Goal: Navigation & Orientation: Understand site structure

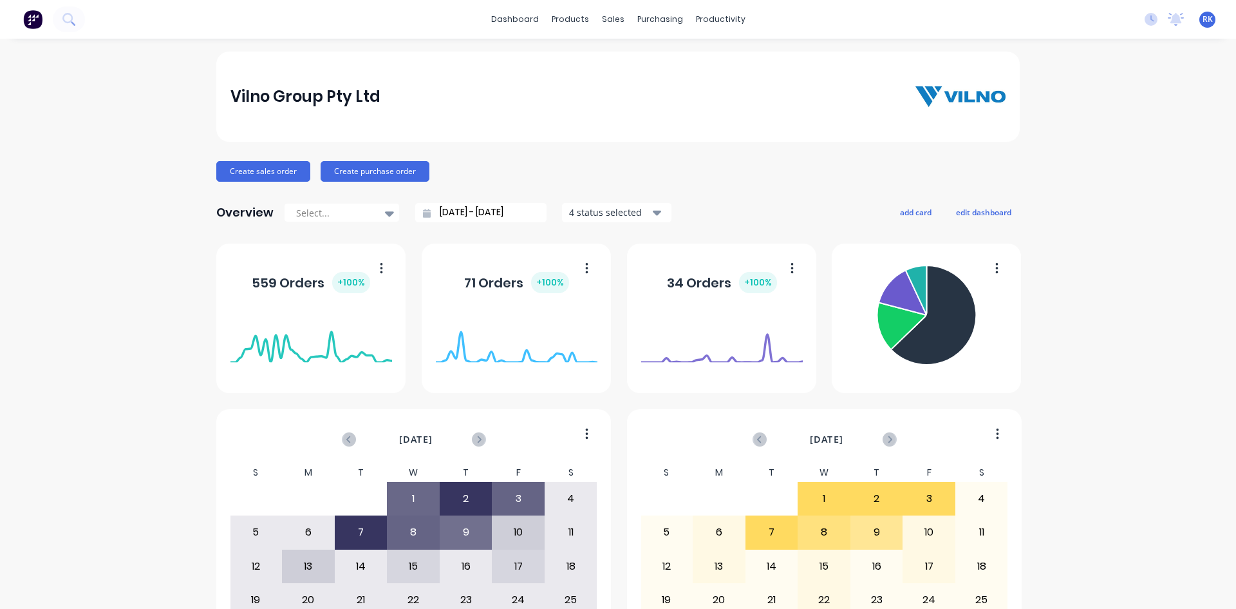
click at [79, 93] on div "Vilno Group Pty Ltd Create sales order Create purchase order Overview Select...…" at bounding box center [618, 388] width 1236 height 672
click at [80, 93] on div "Vilno Group Pty Ltd Create sales order Create purchase order Overview Select...…" at bounding box center [618, 388] width 1236 height 672
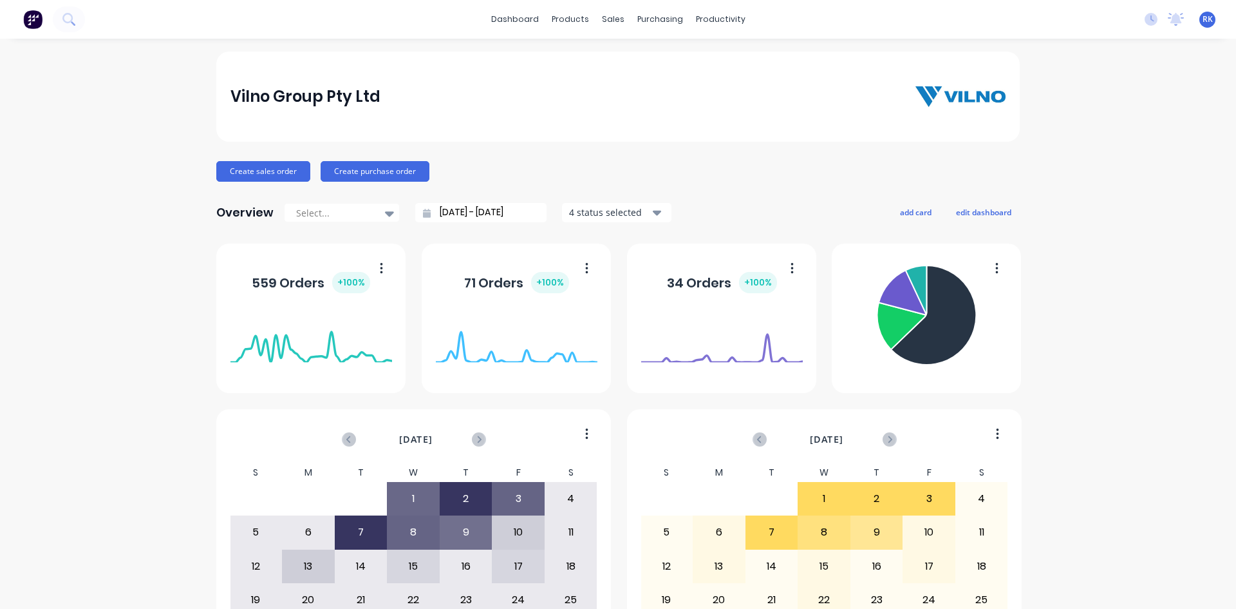
click at [1155, 11] on div "No new notifications Mark all as read Angela mentioned you in a message South W…" at bounding box center [1186, 19] width 102 height 19
click at [1171, 18] on icon at bounding box center [1177, 18] width 12 height 10
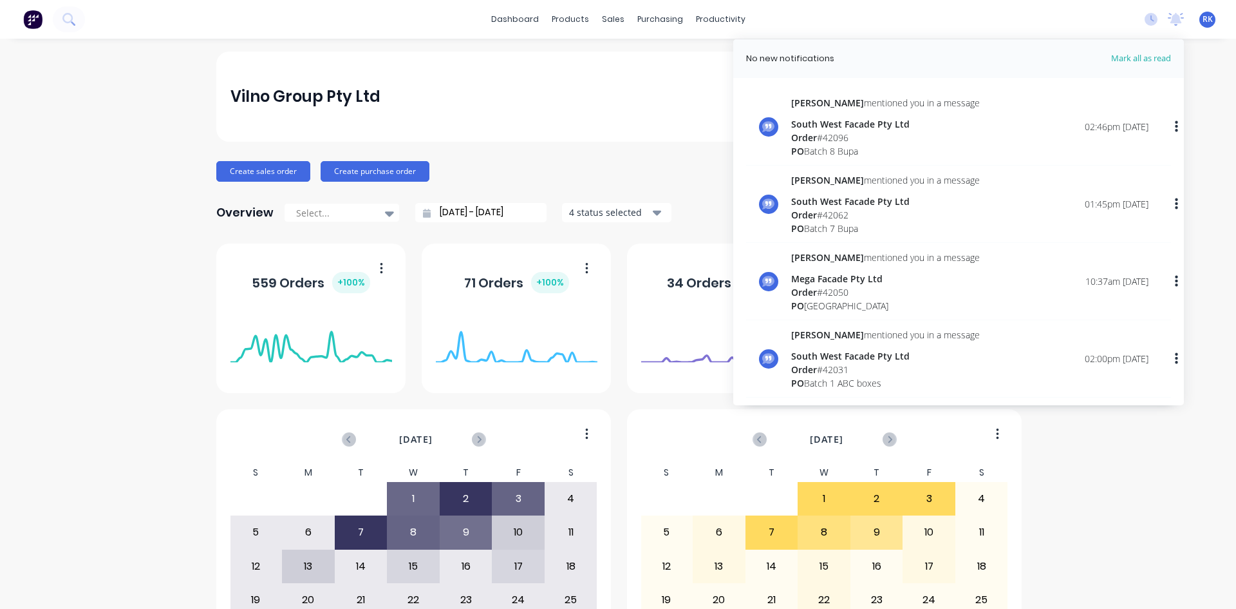
click at [670, 100] on div "Vilno Group Pty Ltd" at bounding box center [619, 97] width 776 height 26
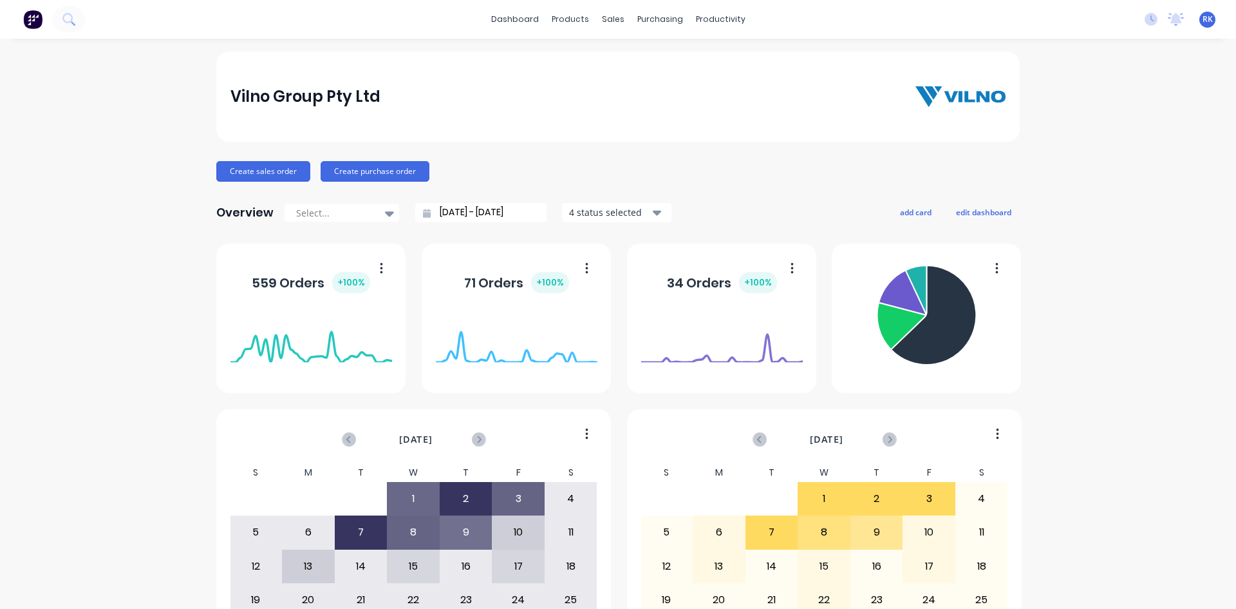
click at [661, 101] on div "Vilno Group Pty Ltd" at bounding box center [619, 97] width 776 height 26
click at [1171, 21] on icon at bounding box center [1177, 18] width 12 height 10
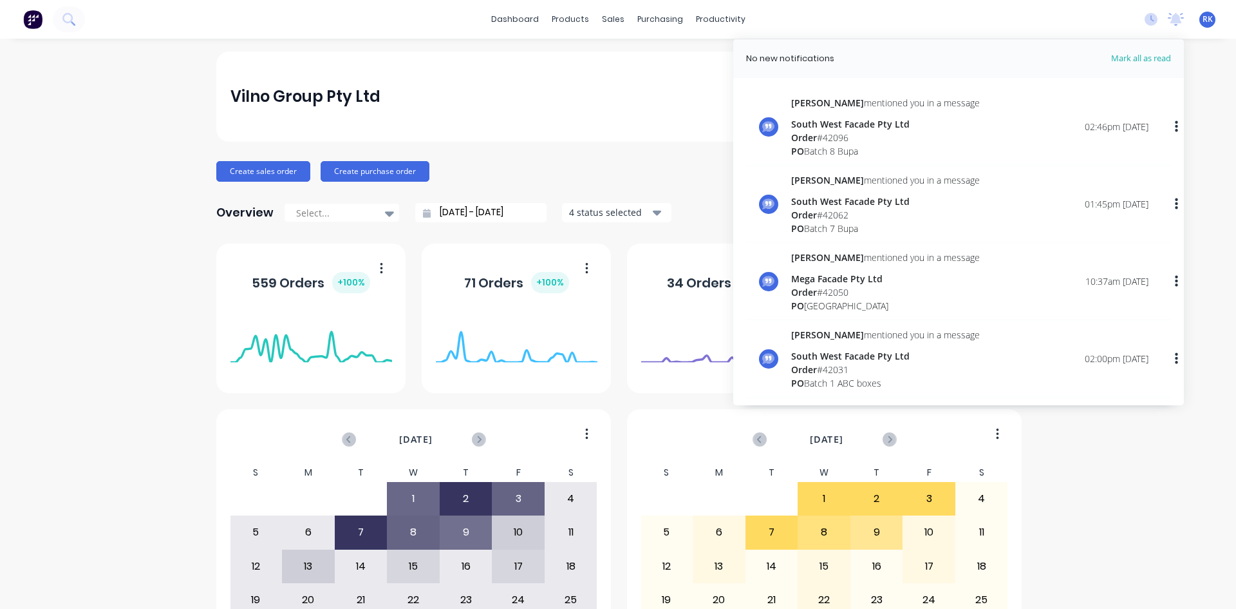
click at [999, 29] on div "dashboard products sales purchasing productivity dashboard products Product Cat…" at bounding box center [618, 19] width 1236 height 39
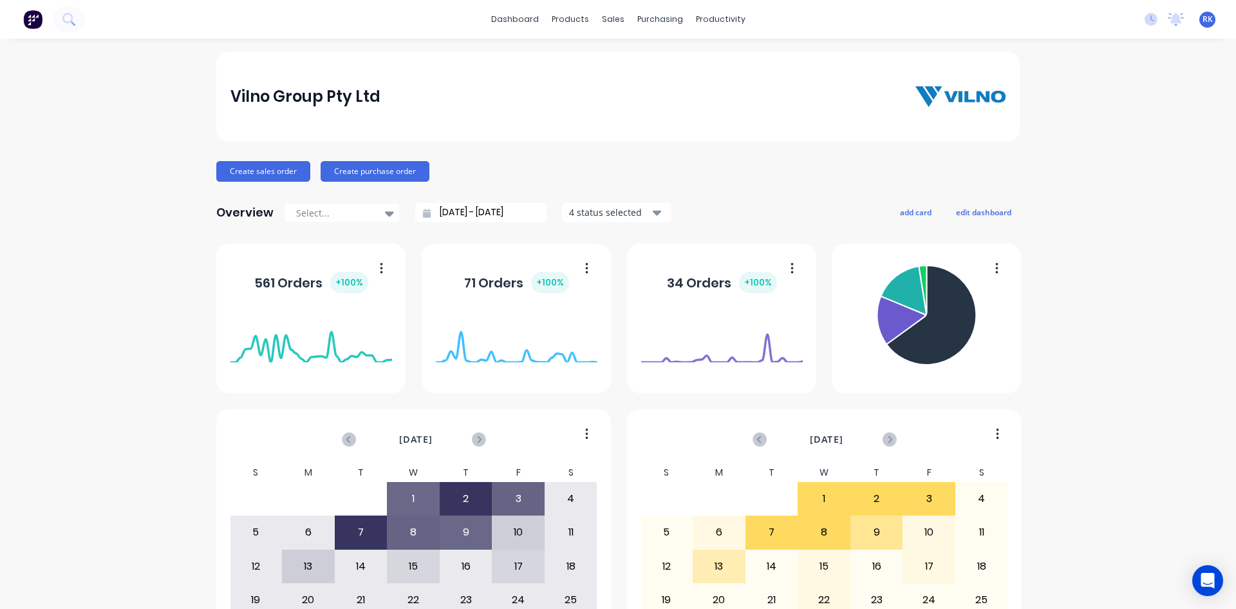
click at [1171, 19] on icon at bounding box center [1177, 18] width 12 height 10
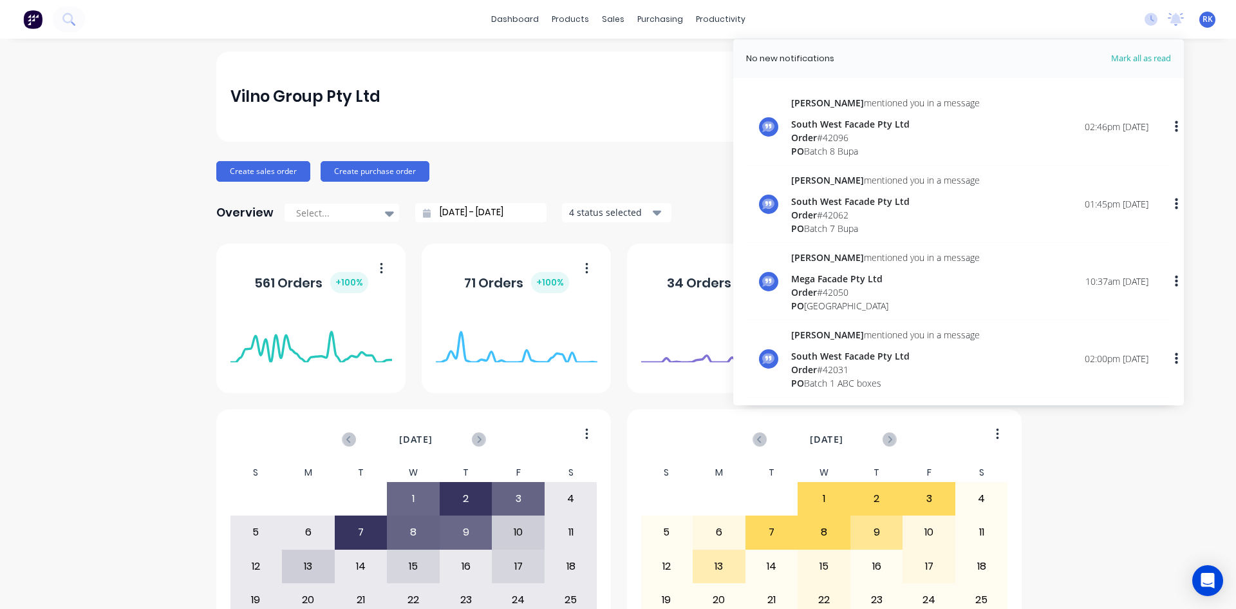
click at [1081, 22] on div "dashboard products sales purchasing productivity dashboard products Product Cat…" at bounding box center [618, 19] width 1236 height 39
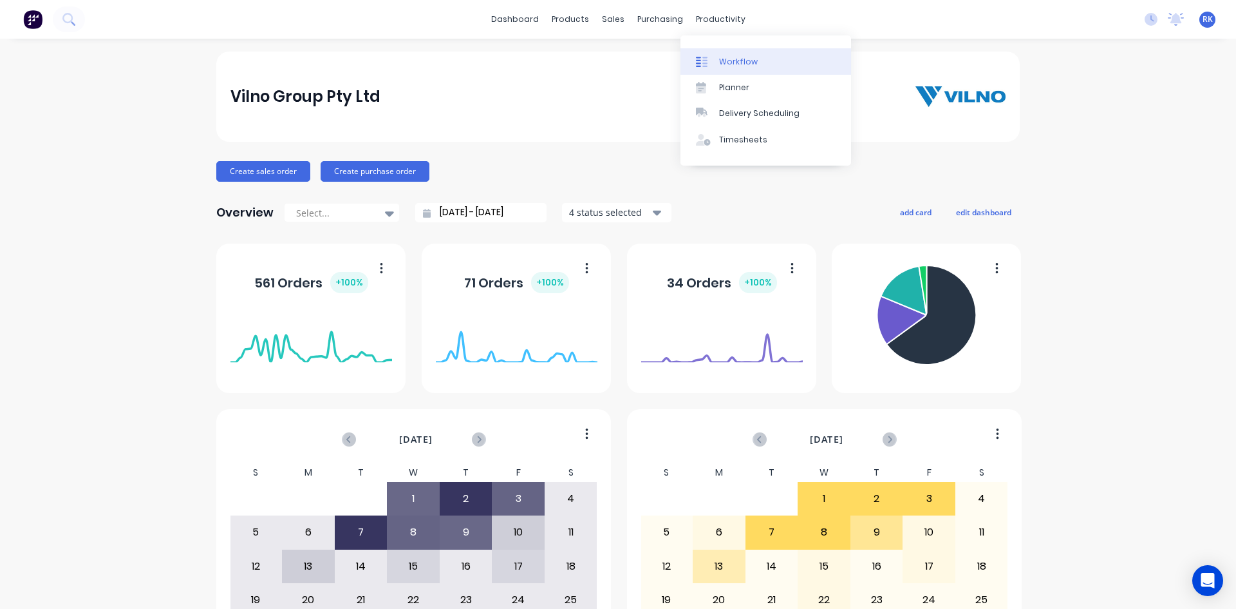
click at [749, 68] on link "Workflow" at bounding box center [766, 61] width 171 height 26
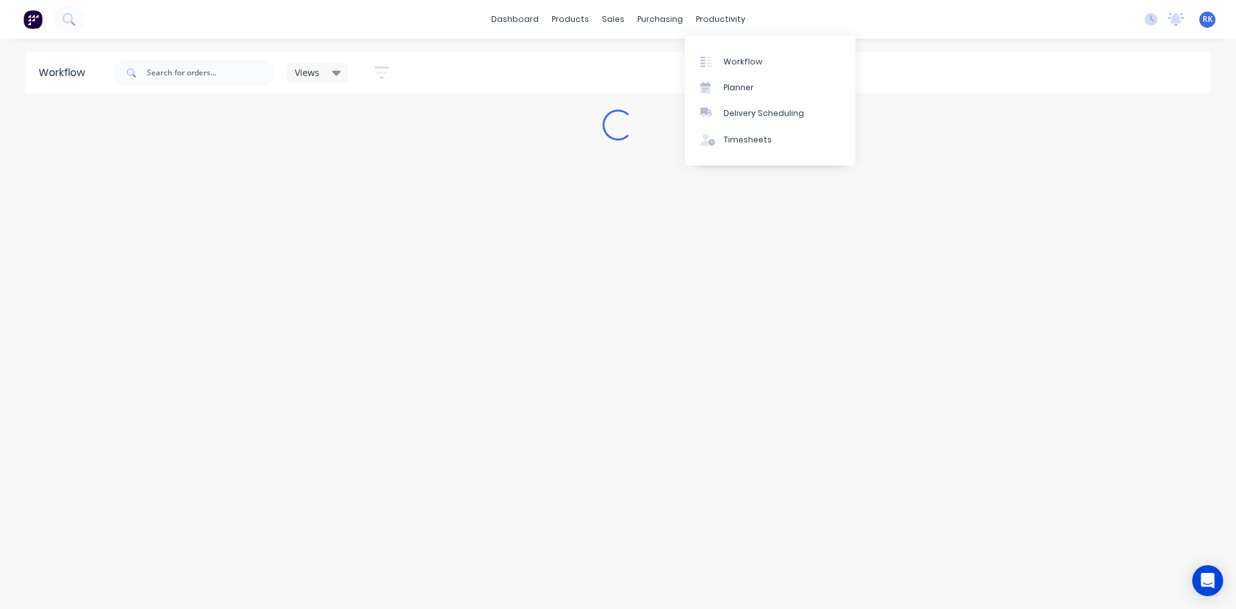
click at [890, 28] on div "dashboard products sales purchasing productivity dashboard products Product Cat…" at bounding box center [618, 19] width 1236 height 39
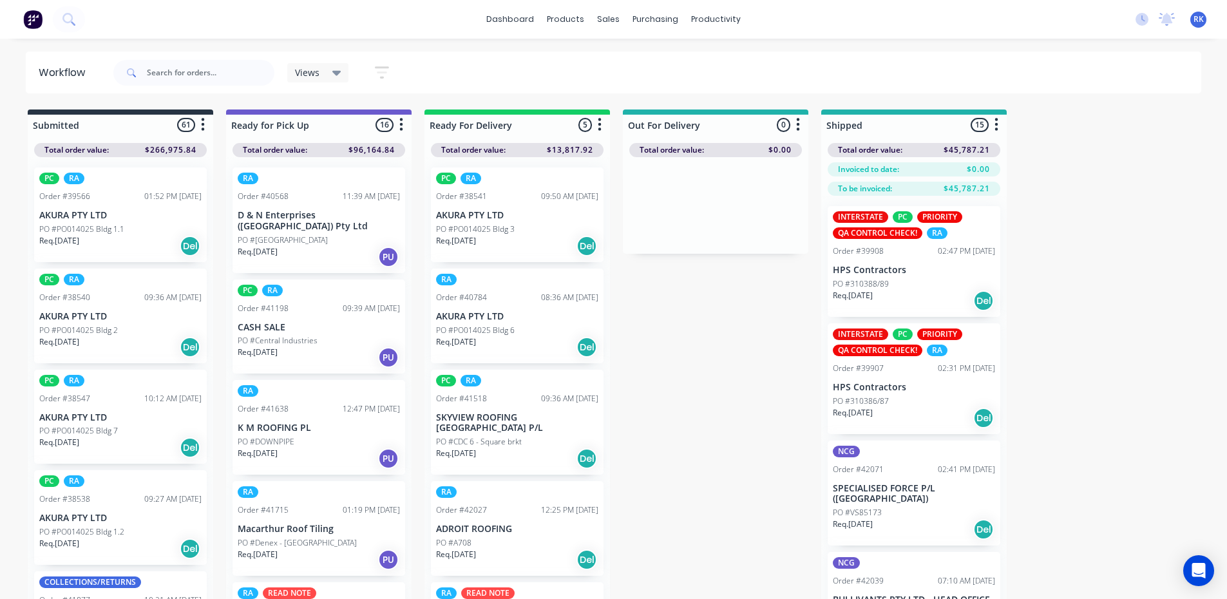
click at [40, 24] on img at bounding box center [32, 19] width 19 height 19
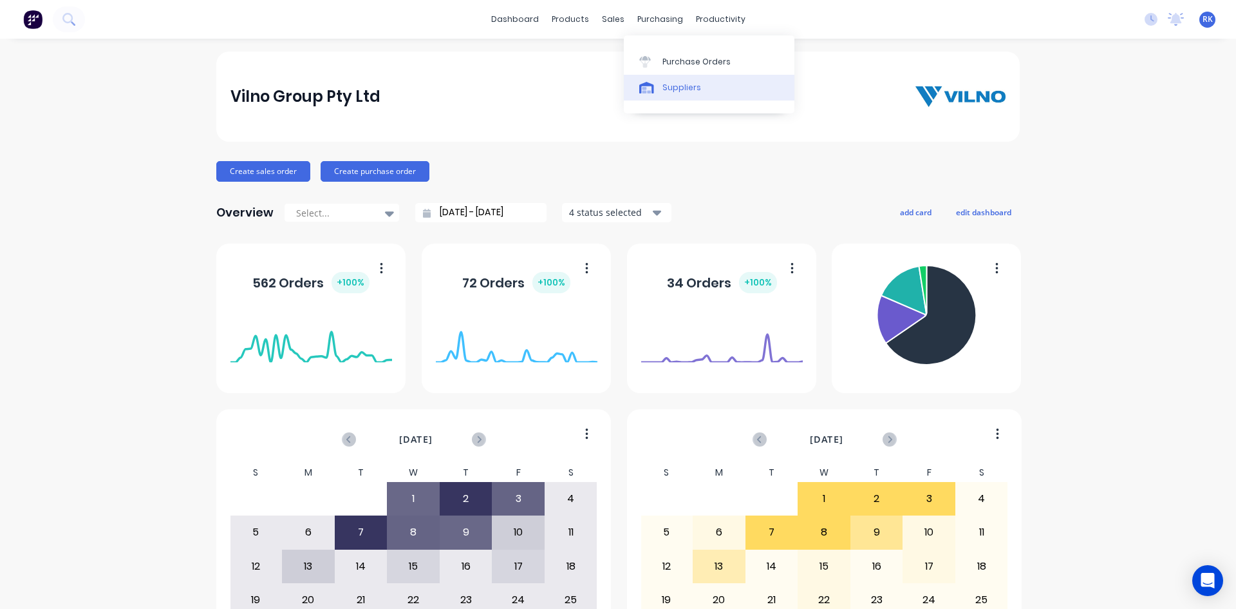
click at [682, 91] on div "Suppliers" at bounding box center [682, 88] width 39 height 12
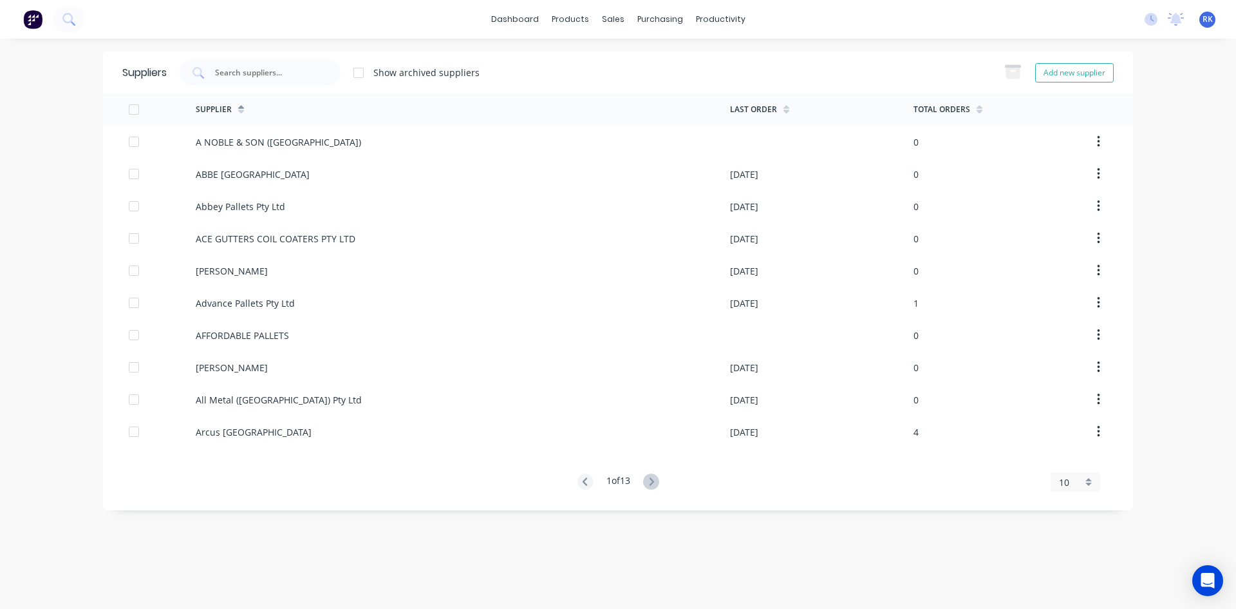
click at [21, 22] on button at bounding box center [32, 19] width 27 height 26
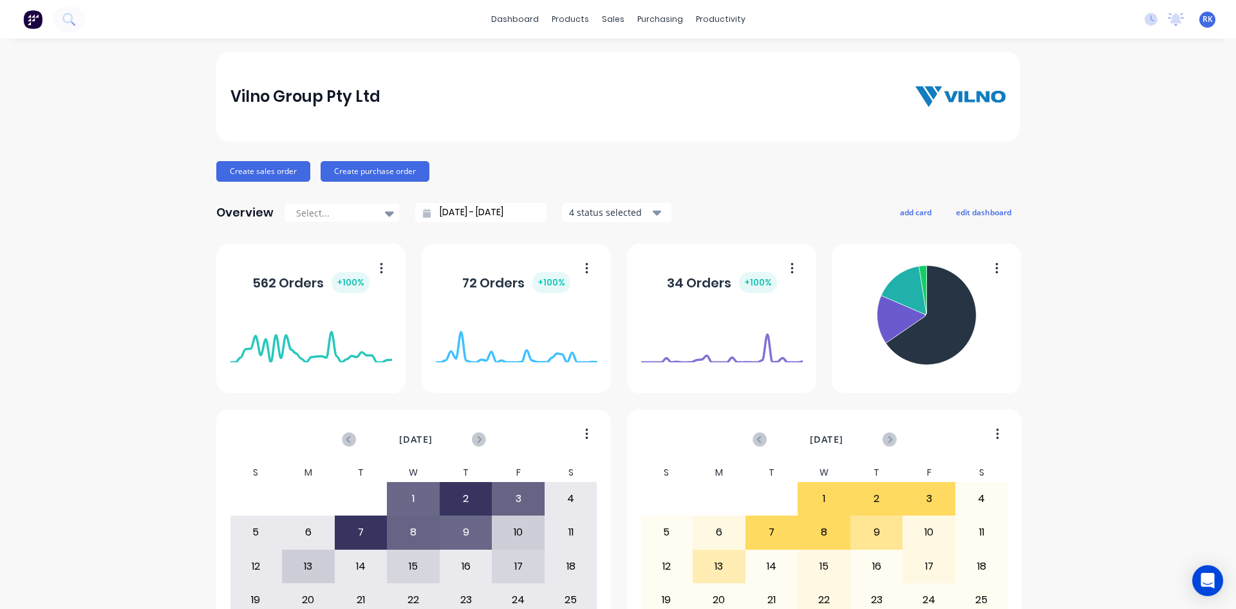
click at [309, 23] on div "dashboard products sales purchasing productivity dashboard products Product Cat…" at bounding box center [618, 19] width 1236 height 39
click at [311, 20] on div "dashboard products sales purchasing productivity dashboard products Product Cat…" at bounding box center [618, 19] width 1236 height 39
click at [877, 18] on div "dashboard products sales purchasing productivity dashboard products Product Cat…" at bounding box center [618, 19] width 1236 height 39
click at [1168, 26] on div at bounding box center [1176, 19] width 16 height 19
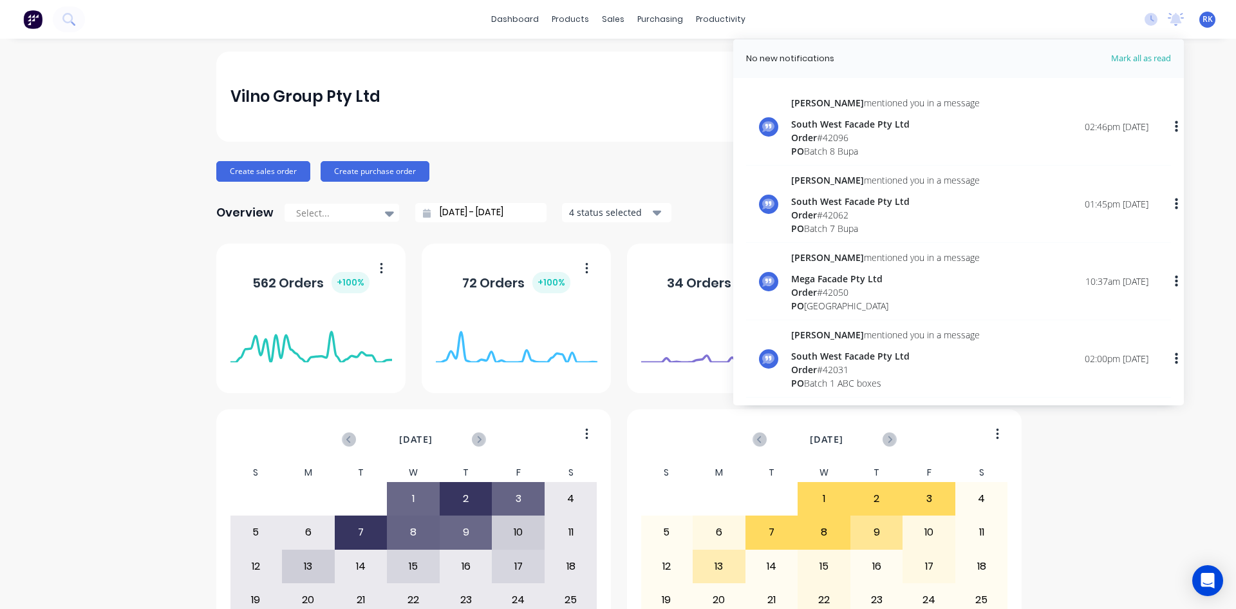
click at [617, 118] on div "Vilno Group Pty Ltd" at bounding box center [618, 97] width 804 height 90
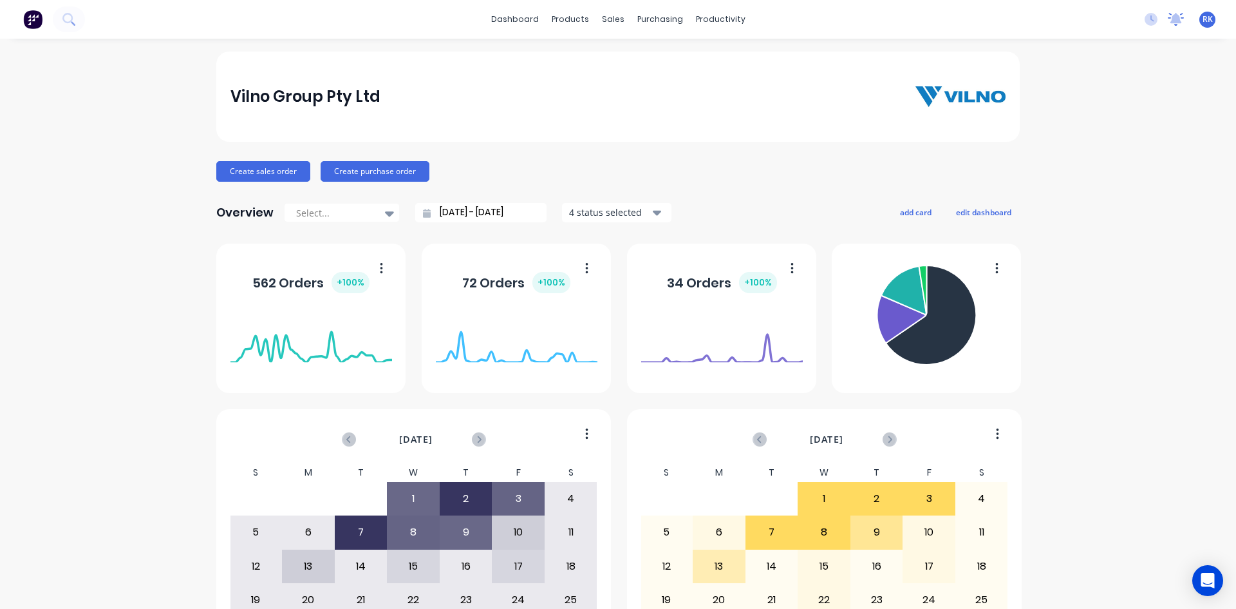
click at [1168, 14] on icon at bounding box center [1176, 19] width 16 height 13
click at [815, 20] on div "dashboard products sales purchasing productivity dashboard products Product Cat…" at bounding box center [618, 19] width 1236 height 39
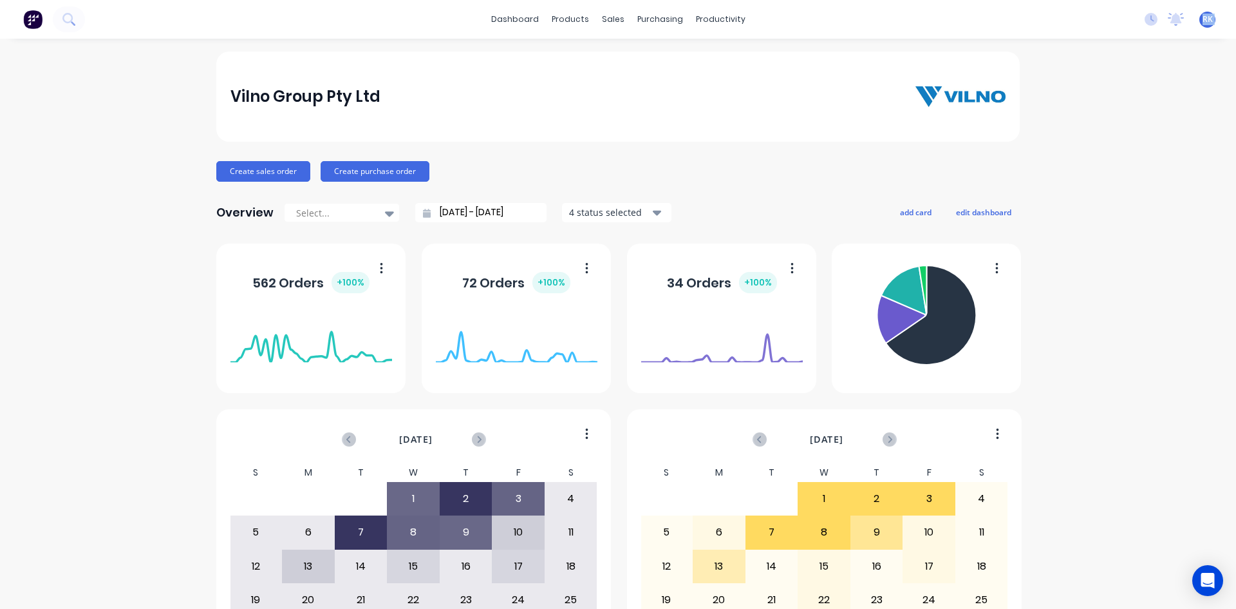
click at [815, 20] on div "dashboard products sales purchasing productivity dashboard products Product Cat…" at bounding box center [618, 19] width 1236 height 39
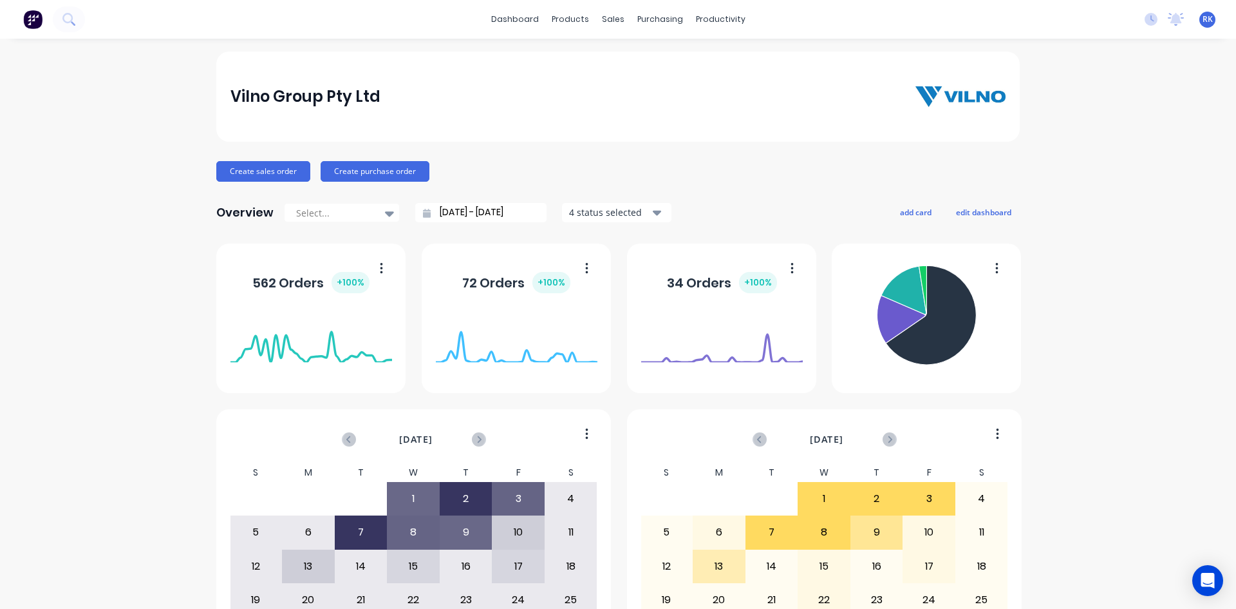
click at [815, 20] on div "dashboard products sales purchasing productivity dashboard products Product Cat…" at bounding box center [618, 19] width 1236 height 39
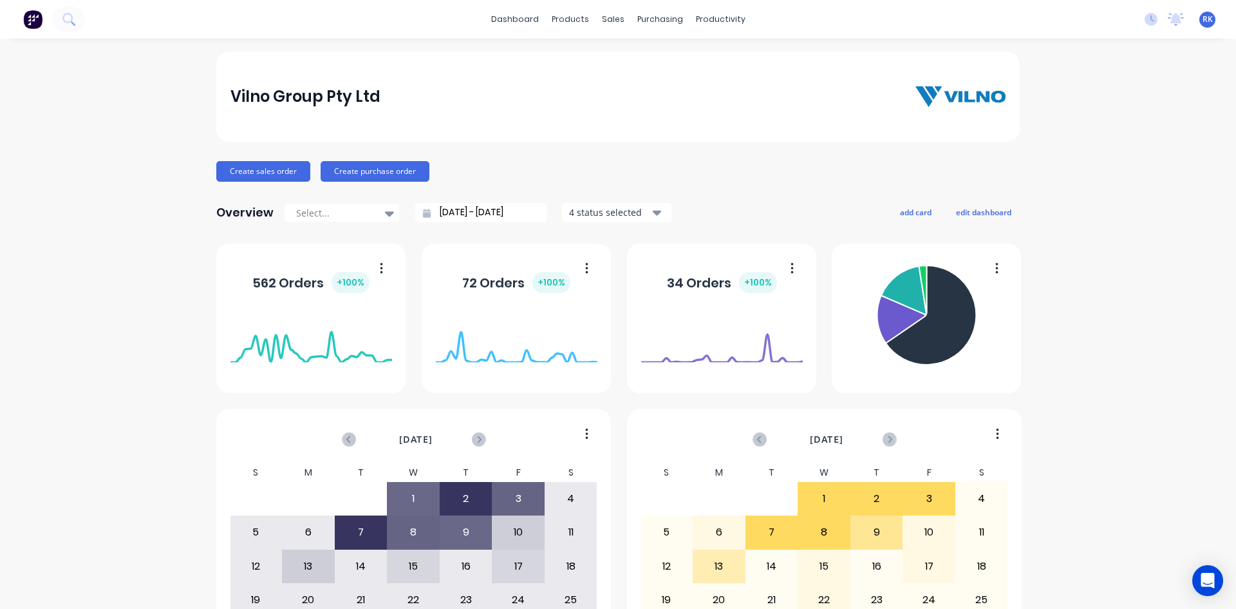
click at [815, 20] on div "dashboard products sales purchasing productivity dashboard products Product Cat…" at bounding box center [618, 19] width 1236 height 39
click at [815, 23] on div "dashboard products sales purchasing productivity dashboard products Product Cat…" at bounding box center [618, 19] width 1236 height 39
click at [371, 21] on div "dashboard products sales purchasing productivity dashboard products Product Cat…" at bounding box center [618, 19] width 1236 height 39
